Goal: Task Accomplishment & Management: Manage account settings

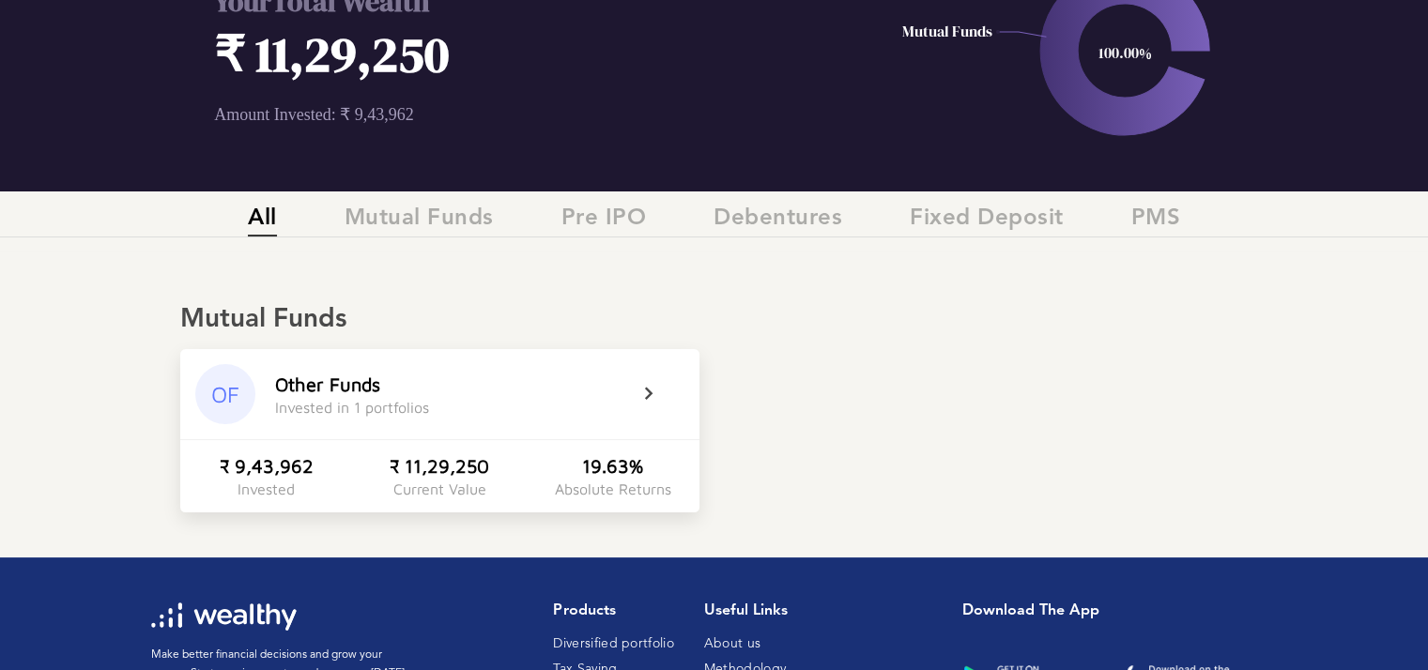
scroll to position [188, 0]
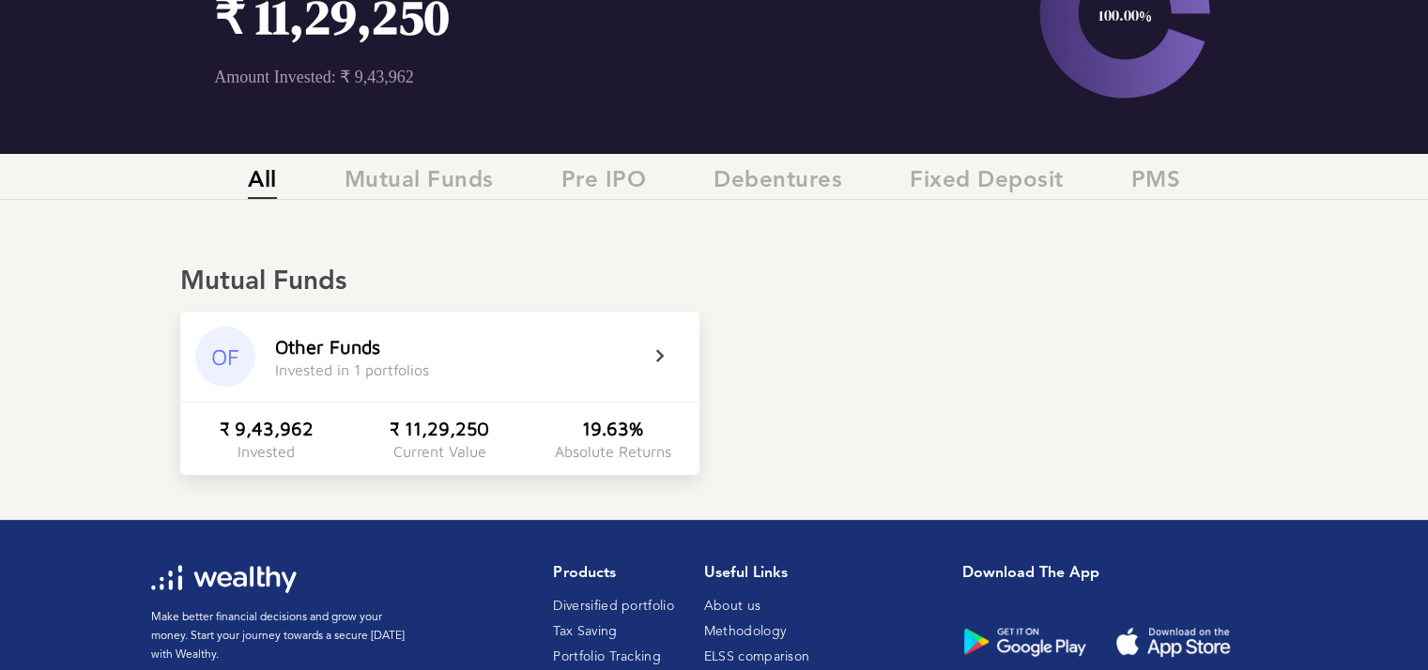
click at [223, 361] on div "OF" at bounding box center [225, 357] width 60 height 60
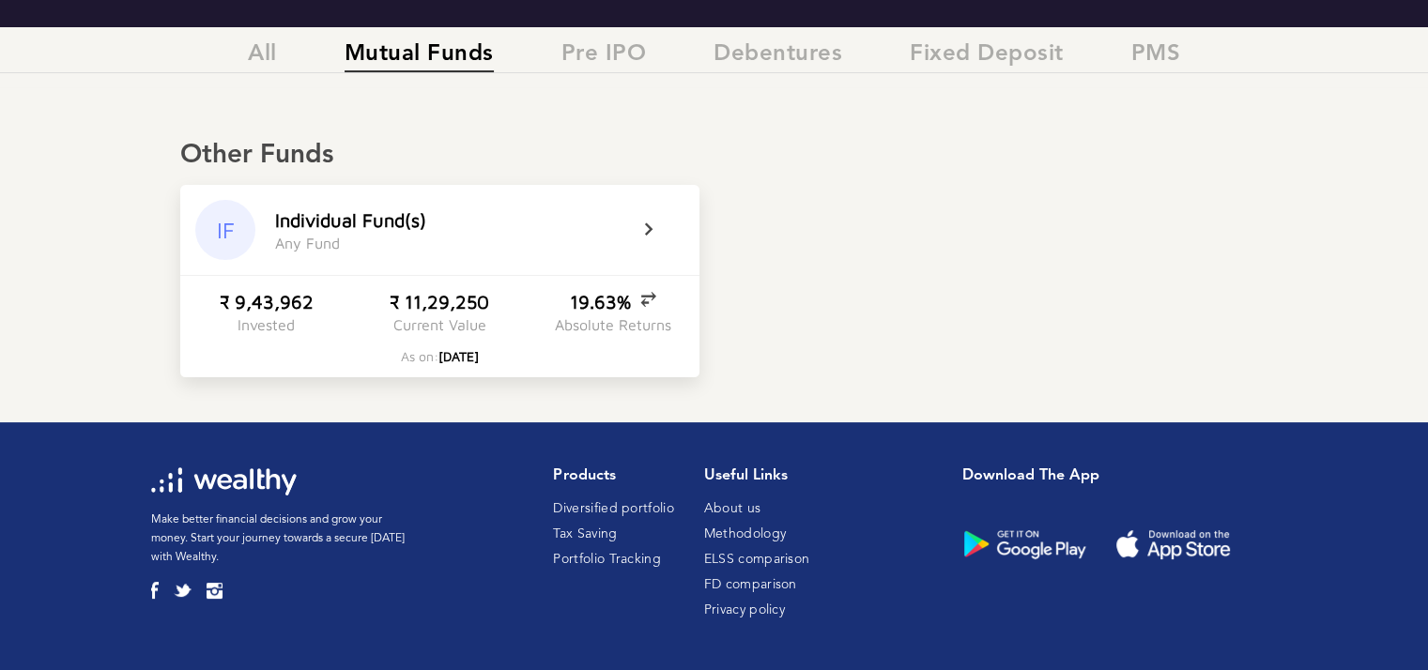
scroll to position [316, 0]
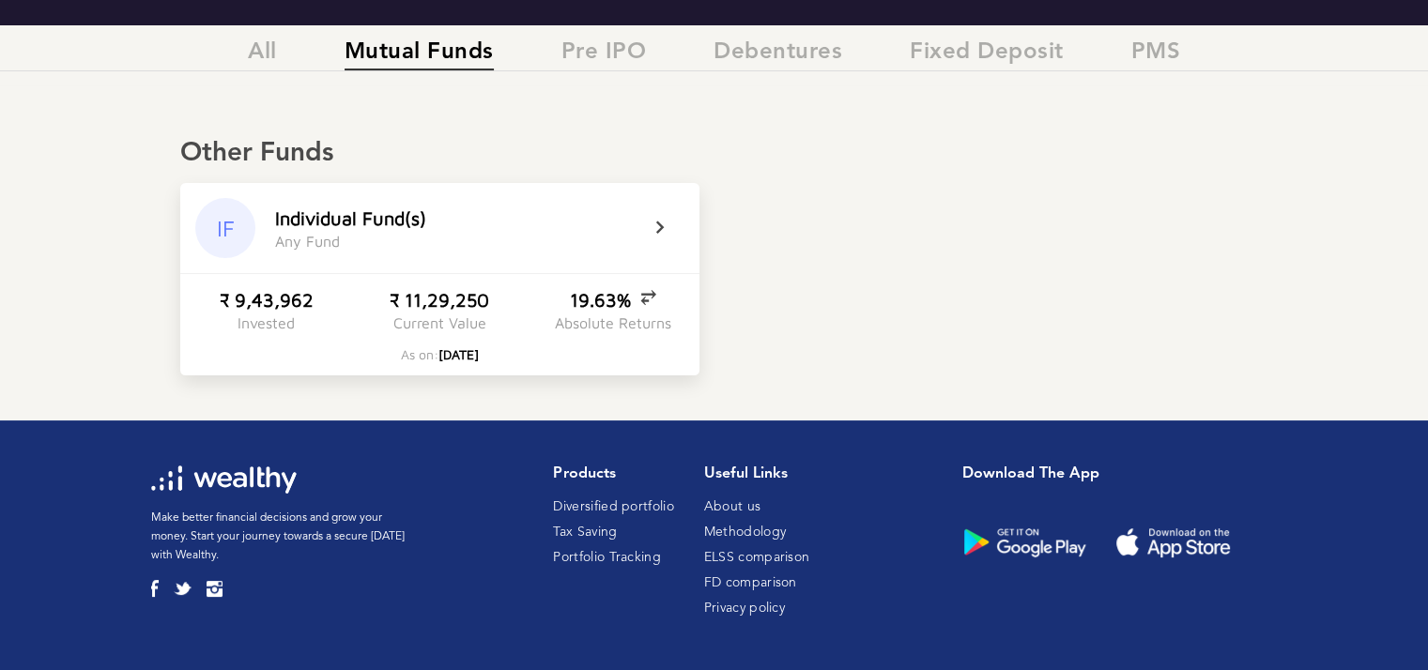
click at [218, 229] on div "IF" at bounding box center [225, 228] width 60 height 60
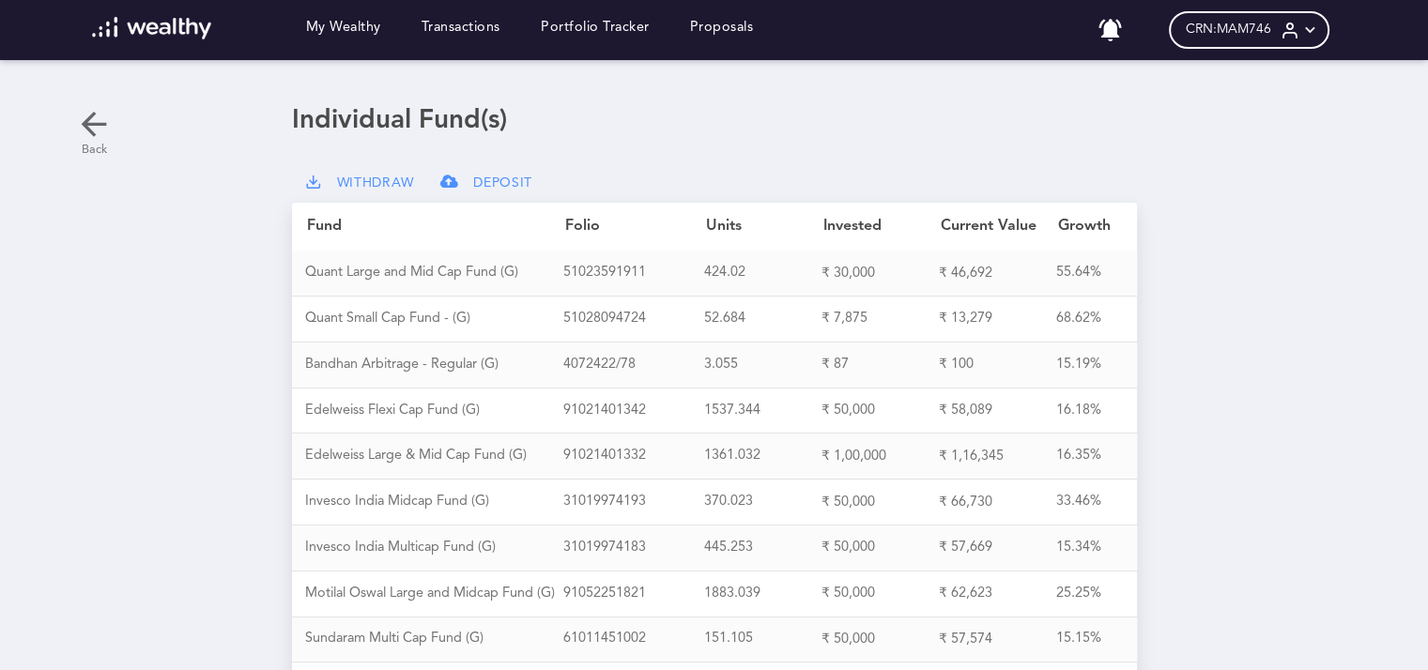
click at [95, 125] on icon at bounding box center [94, 124] width 38 height 38
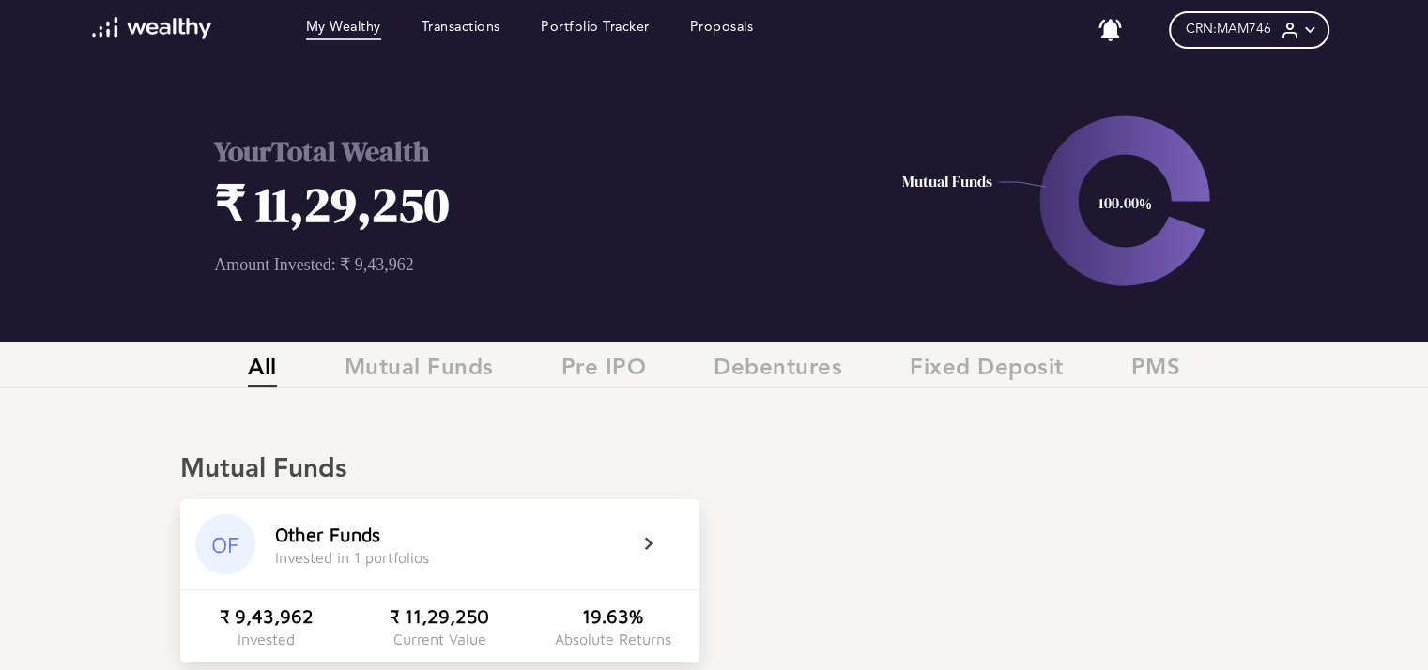
click at [1320, 30] on icon at bounding box center [1311, 31] width 20 height 20
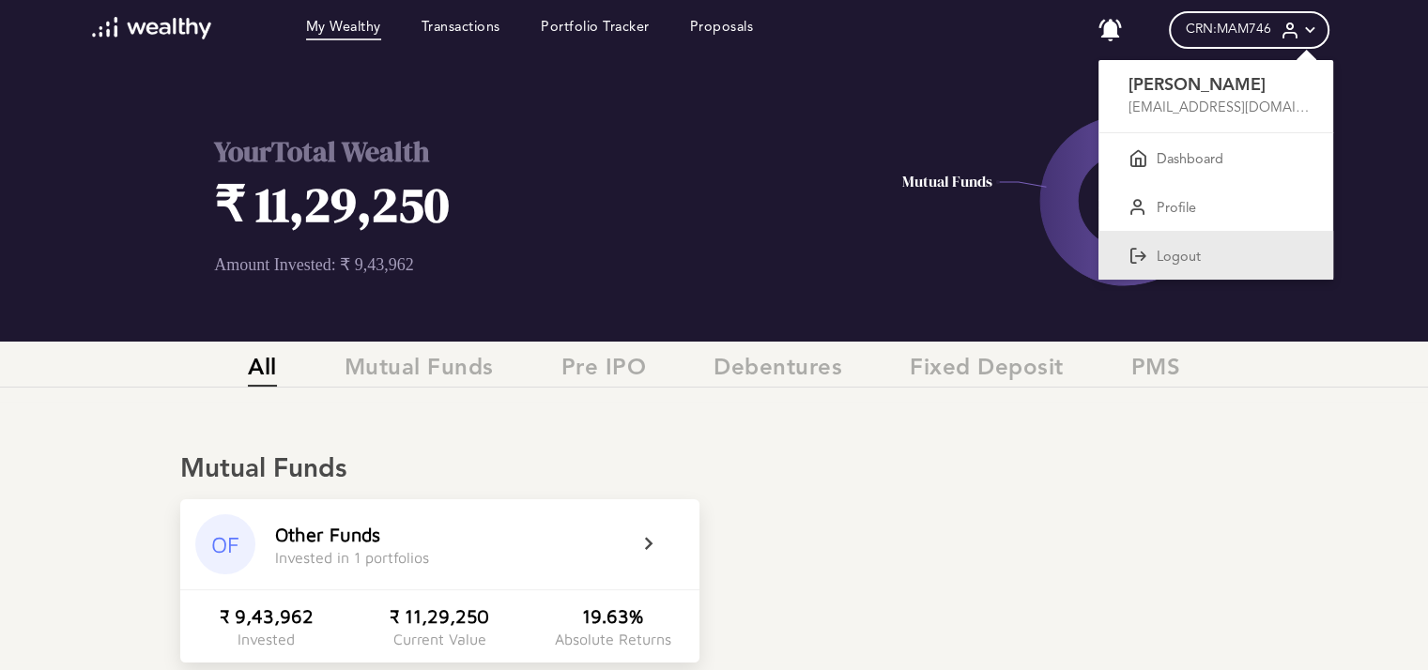
click at [1191, 261] on p "Logout" at bounding box center [1179, 258] width 44 height 17
